Goal: Check status: Check status

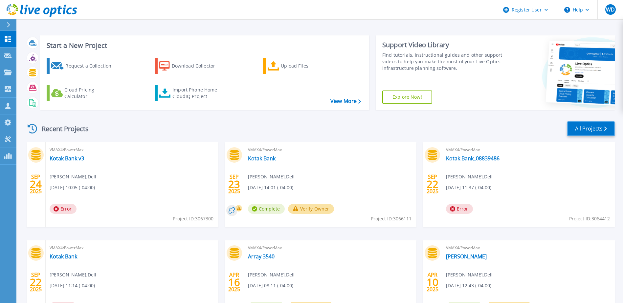
click at [576, 124] on link "All Projects" at bounding box center [591, 129] width 48 height 15
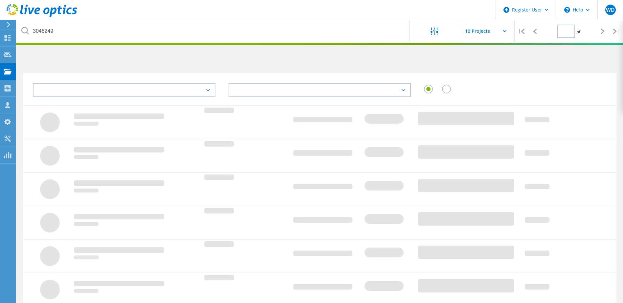
type input "1"
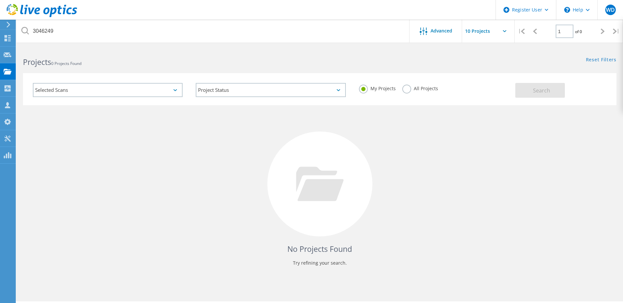
click at [406, 90] on label "All Projects" at bounding box center [420, 88] width 36 height 6
click at [0, 0] on input "All Projects" at bounding box center [0, 0] width 0 height 0
click at [520, 92] on button "Search" at bounding box center [540, 90] width 50 height 15
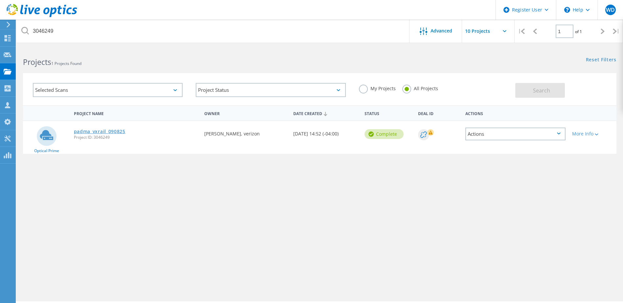
click at [99, 133] on link "padma_vxrail_090825" at bounding box center [100, 131] width 52 height 5
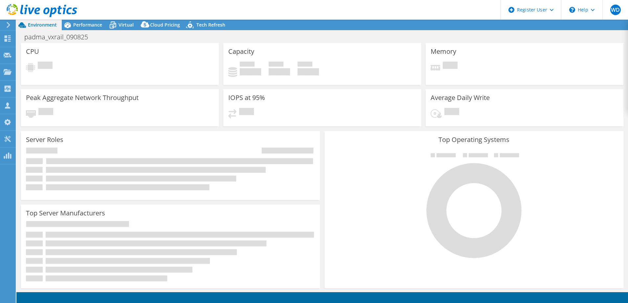
select select "USD"
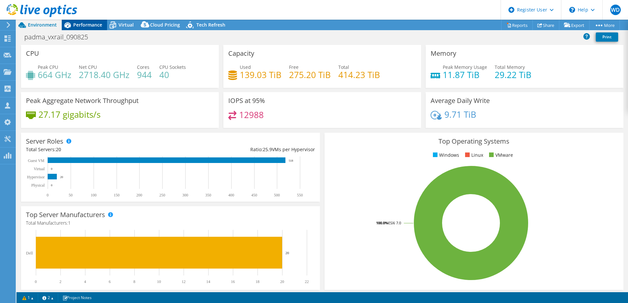
click at [85, 23] on span "Performance" at bounding box center [87, 25] width 29 height 6
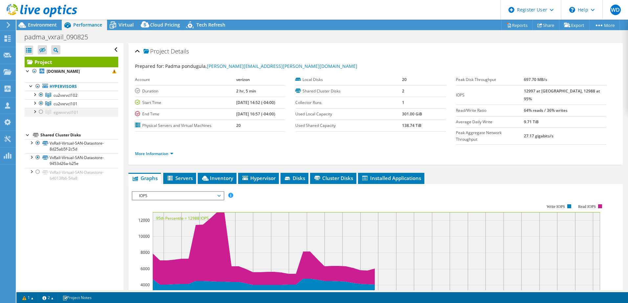
click at [41, 112] on div at bounding box center [41, 112] width 7 height 8
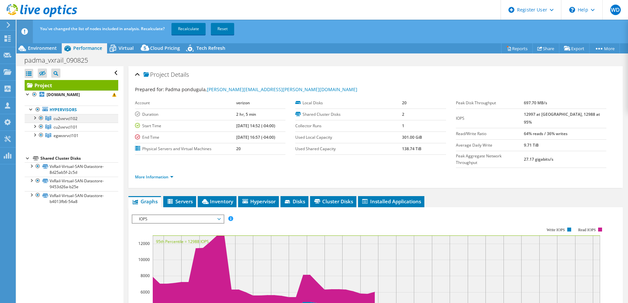
click at [40, 118] on div at bounding box center [41, 118] width 7 height 8
click at [40, 128] on div at bounding box center [41, 127] width 7 height 8
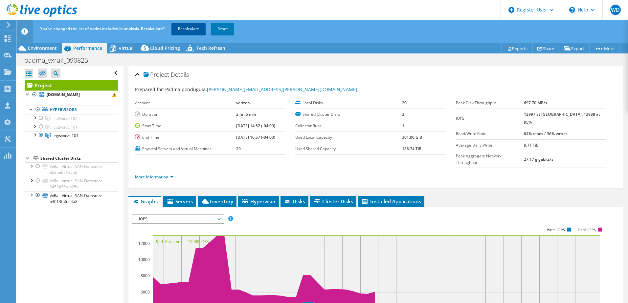
click at [196, 25] on link "Recalculate" at bounding box center [188, 29] width 34 height 12
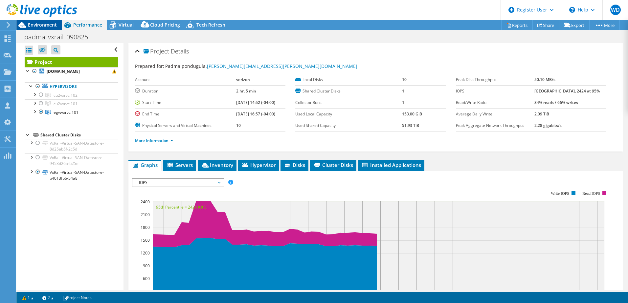
click at [47, 24] on span "Environment" at bounding box center [42, 25] width 29 height 6
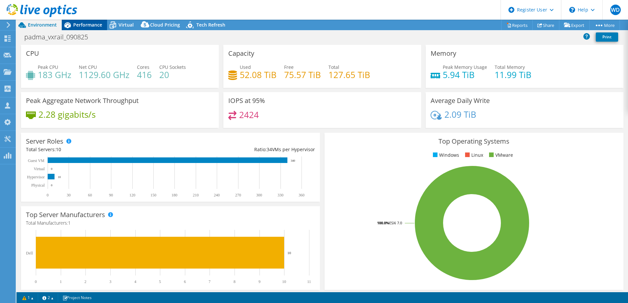
click at [94, 22] on span "Performance" at bounding box center [87, 25] width 29 height 6
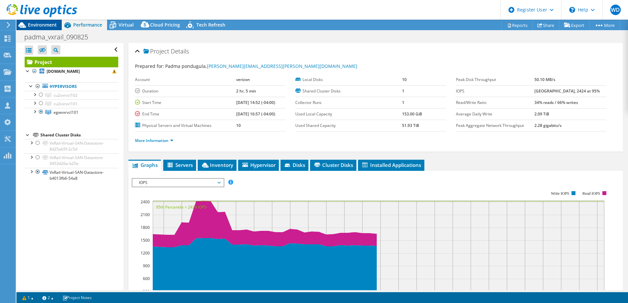
click at [49, 22] on span "Environment" at bounding box center [42, 25] width 29 height 6
